Goal: Task Accomplishment & Management: Use online tool/utility

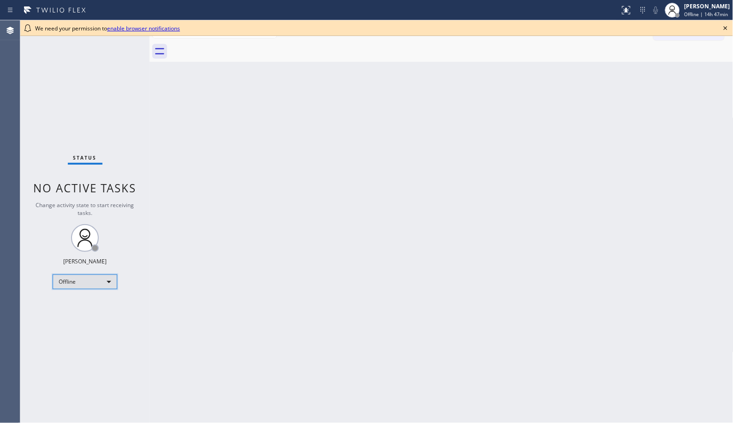
click at [108, 282] on div "Offline" at bounding box center [85, 282] width 65 height 15
click at [91, 314] on li "Unavailable" at bounding box center [84, 317] width 63 height 11
click at [359, 131] on div "Back to Dashboard Change Sender ID Customers Technicians Select a contact Outbo…" at bounding box center [442, 221] width 584 height 403
click at [726, 24] on icon at bounding box center [725, 28] width 11 height 11
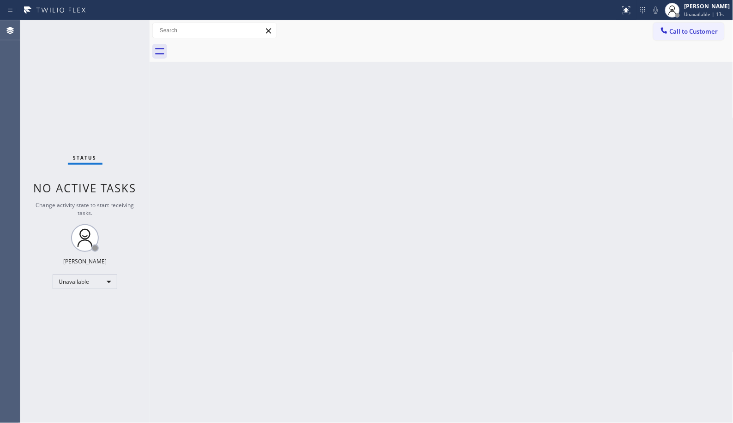
click at [467, 302] on div "Back to Dashboard Change Sender ID Customers Technicians Select a contact Outbo…" at bounding box center [442, 221] width 584 height 403
click at [432, 255] on div "Back to Dashboard Change Sender ID Customers Technicians Select a contact Outbo…" at bounding box center [442, 221] width 584 height 403
click at [362, 292] on div "Back to Dashboard Change Sender ID Customers Technicians Select a contact Outbo…" at bounding box center [442, 221] width 584 height 403
click at [260, 259] on div "Back to Dashboard Change Sender ID Customers Technicians Select a contact Outbo…" at bounding box center [442, 221] width 584 height 403
click at [278, 335] on div "Back to Dashboard Change Sender ID Customers Technicians Select a contact Outbo…" at bounding box center [442, 221] width 584 height 403
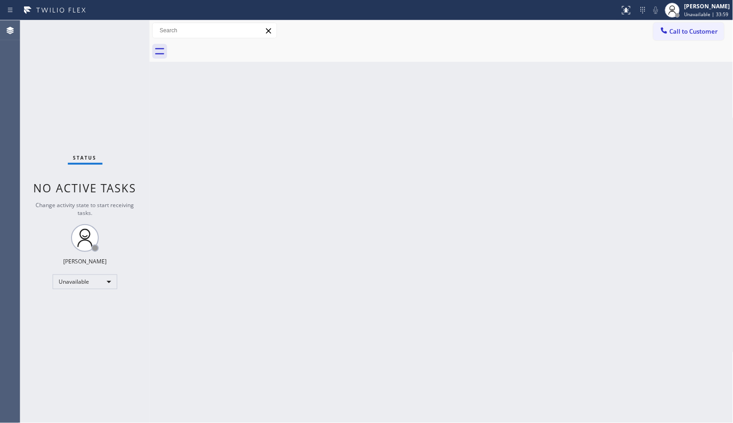
drag, startPoint x: 316, startPoint y: 223, endPoint x: 311, endPoint y: 211, distance: 12.9
click at [316, 222] on div "Back to Dashboard Change Sender ID Customers Technicians Select a contact Outbo…" at bounding box center [442, 221] width 584 height 403
drag, startPoint x: 342, startPoint y: 189, endPoint x: 371, endPoint y: 60, distance: 132.2
click at [343, 187] on div "Back to Dashboard Change Sender ID Customers Technicians Select a contact Outbo…" at bounding box center [442, 221] width 584 height 403
